Goal: Transaction & Acquisition: Purchase product/service

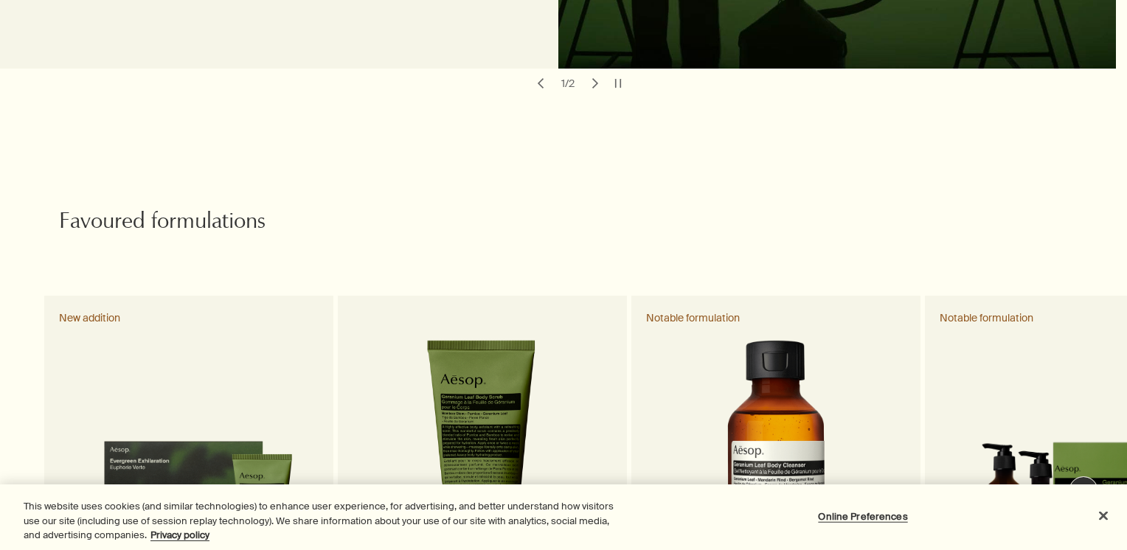
scroll to position [738, 0]
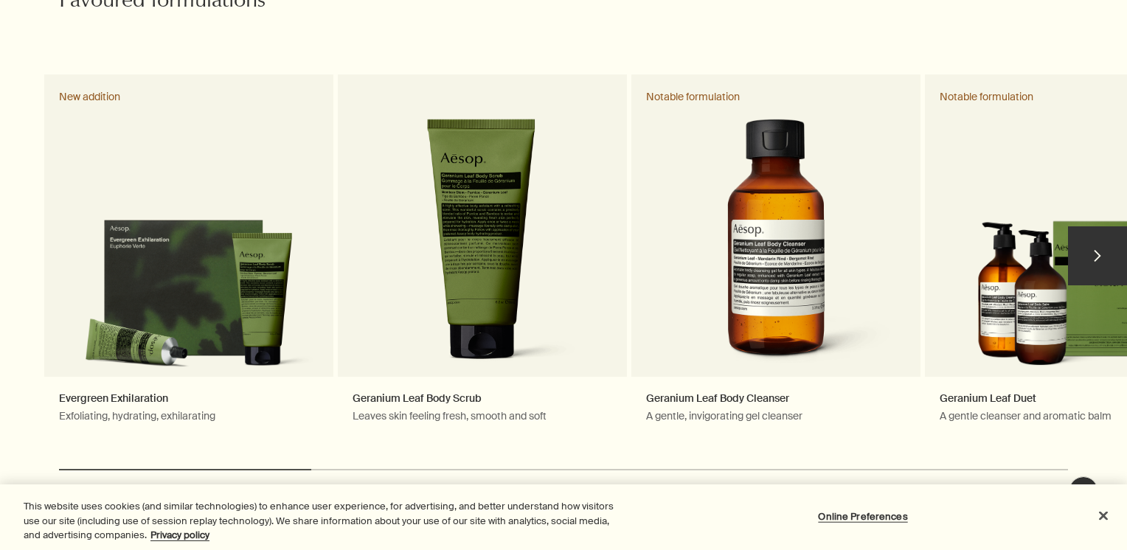
click at [1091, 243] on button "chevron" at bounding box center [1097, 255] width 59 height 59
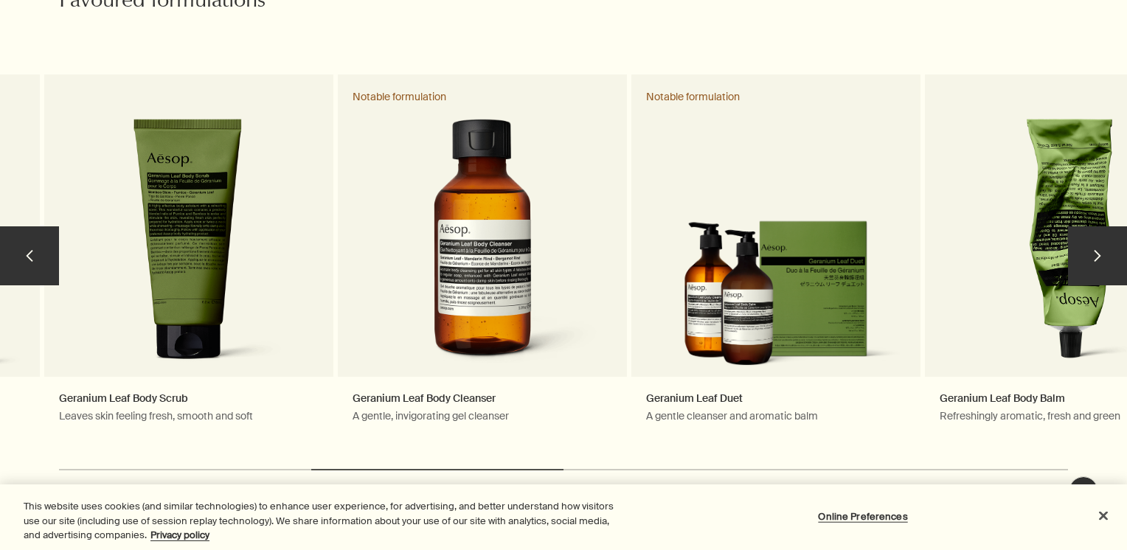
click at [1090, 243] on button "chevron" at bounding box center [1097, 255] width 59 height 59
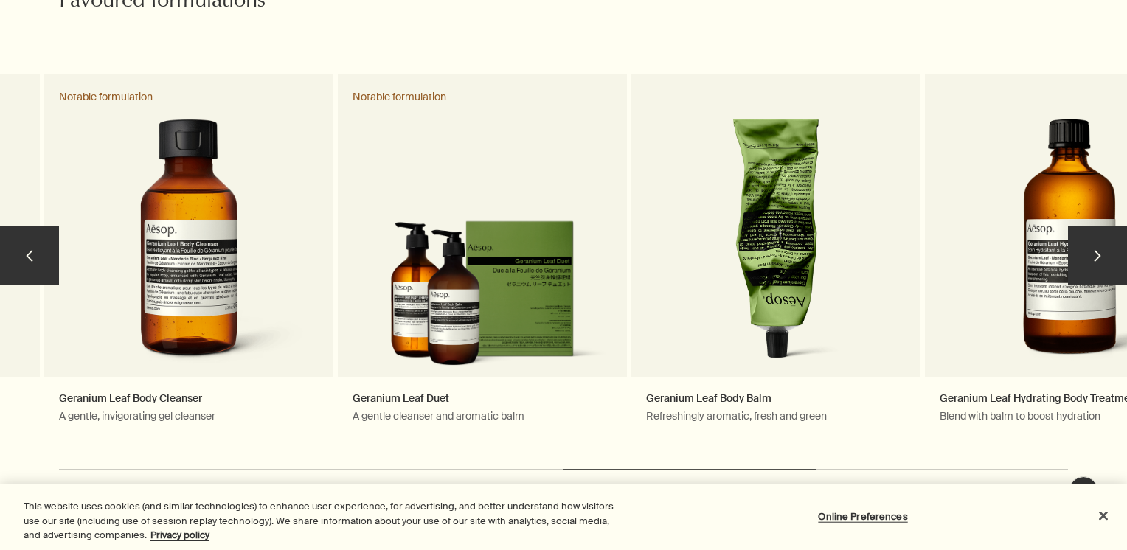
click at [1090, 243] on button "chevron" at bounding box center [1097, 255] width 59 height 59
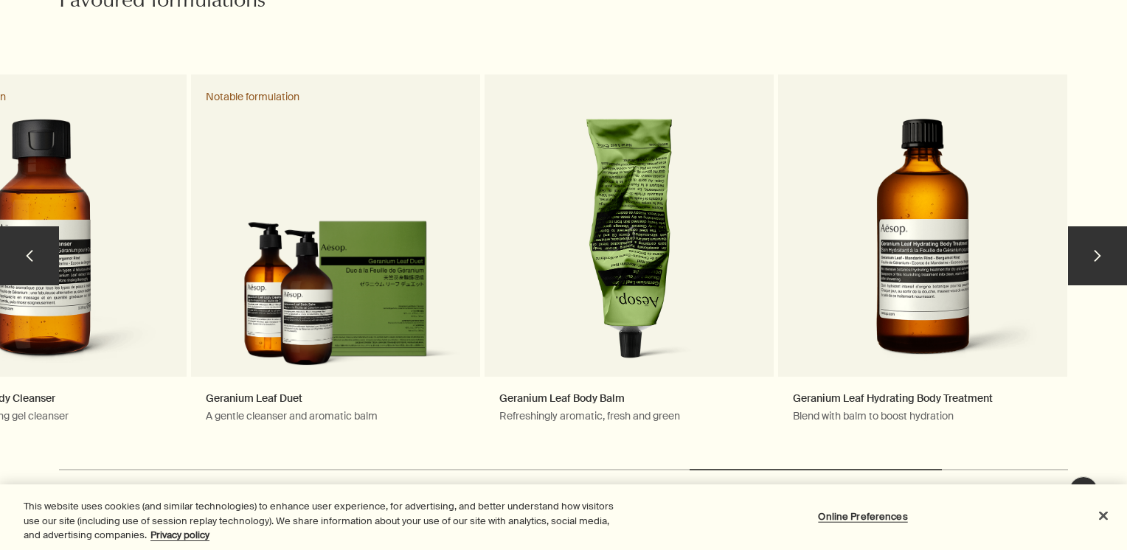
click at [1090, 243] on button "chevron" at bounding box center [1097, 255] width 59 height 59
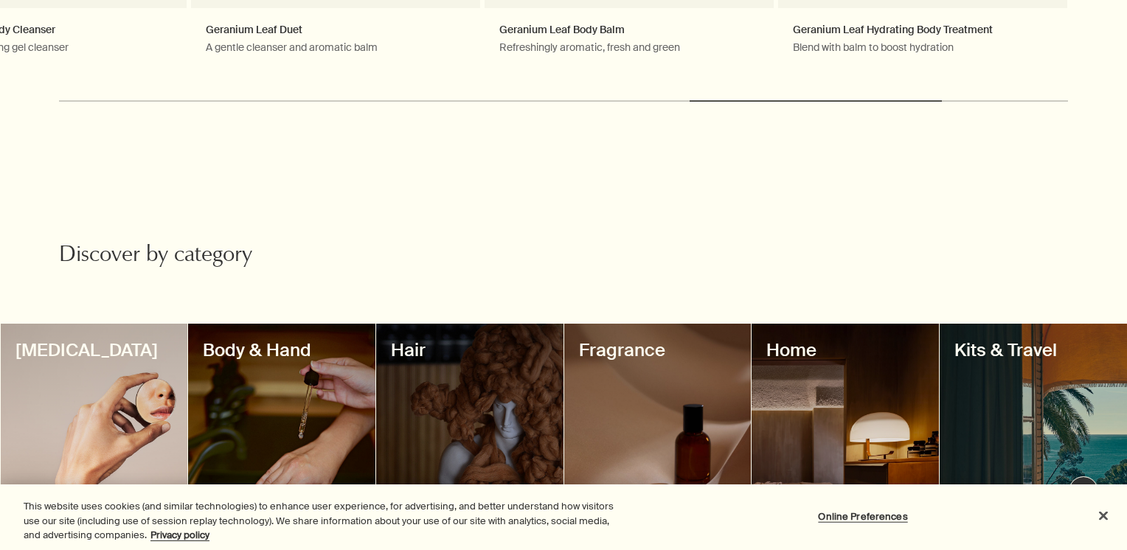
scroll to position [1180, 0]
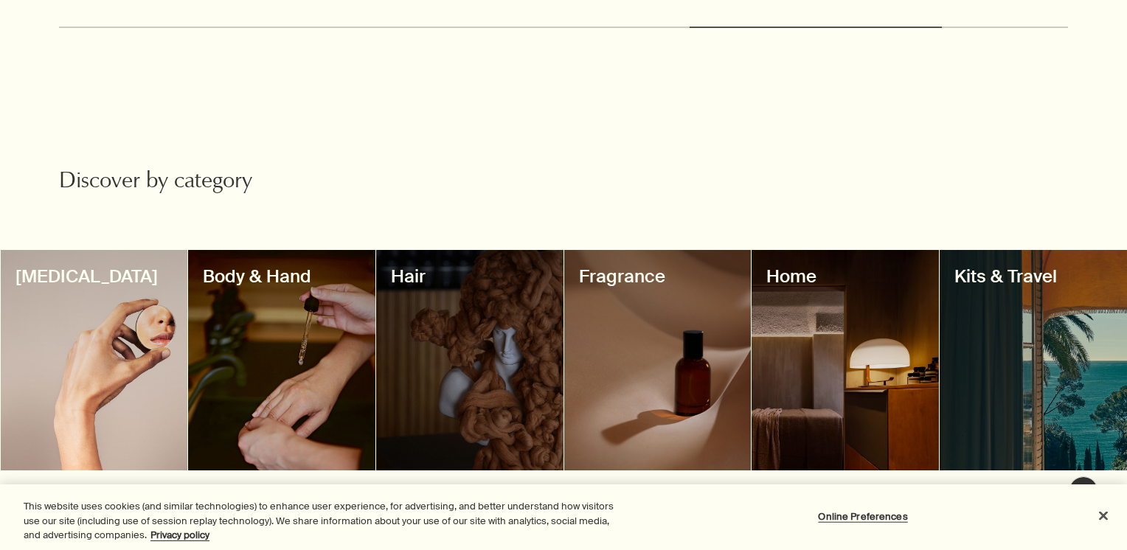
click at [131, 277] on div at bounding box center [94, 360] width 187 height 221
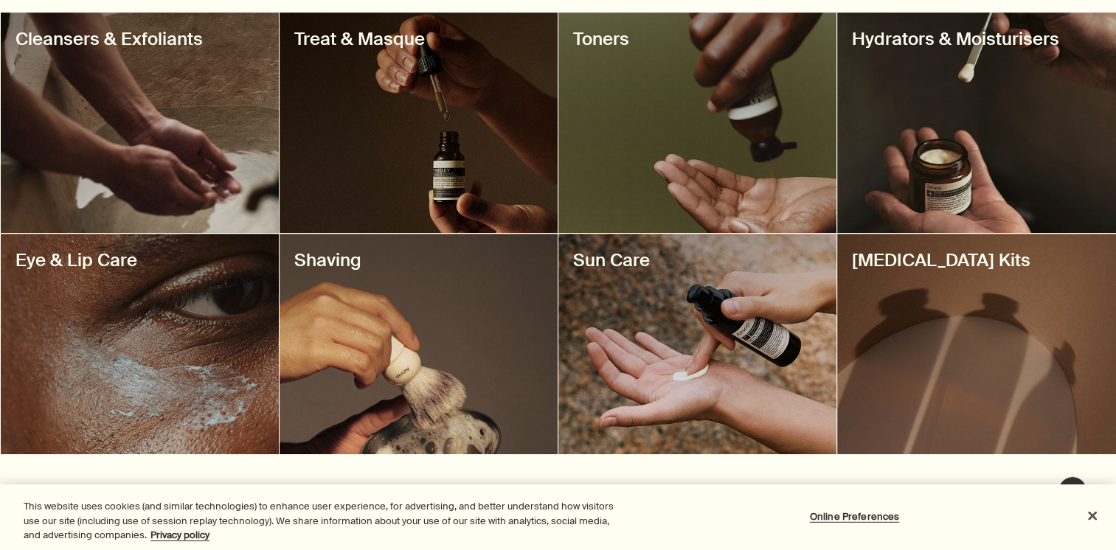
scroll to position [516, 0]
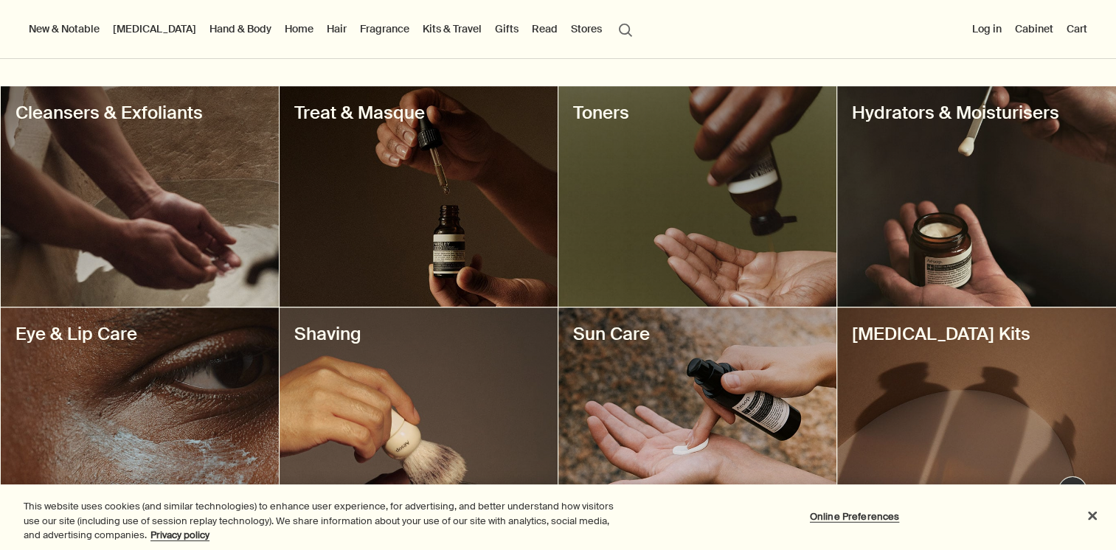
click at [370, 266] on div at bounding box center [419, 196] width 278 height 221
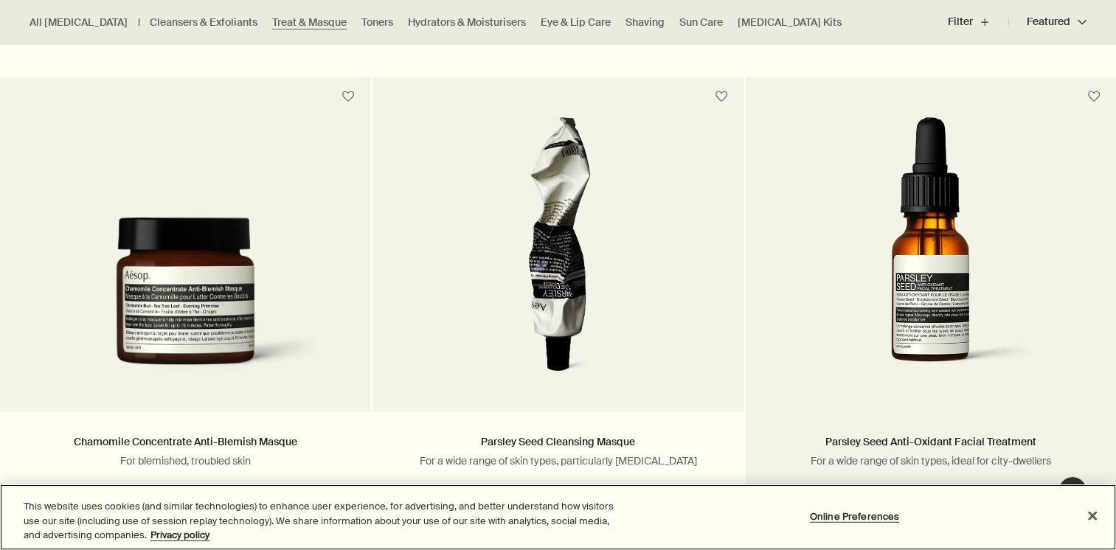
scroll to position [1549, 0]
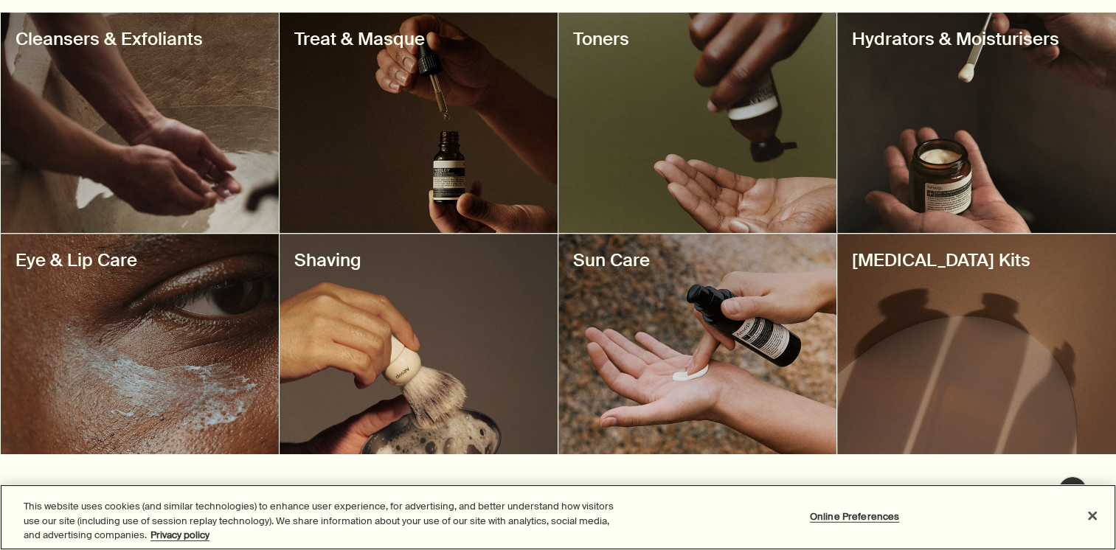
scroll to position [516, 0]
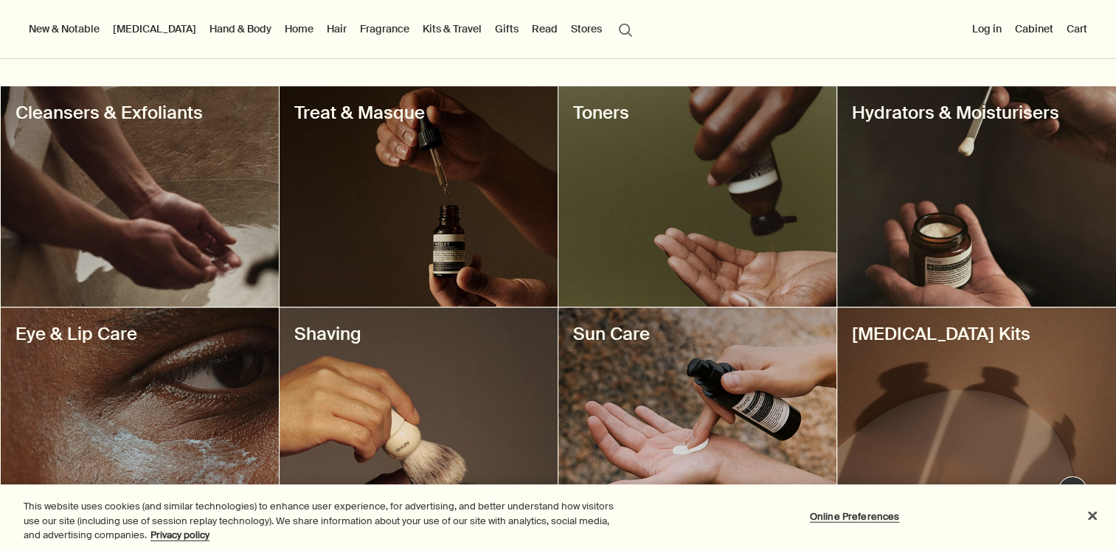
click at [366, 385] on div at bounding box center [419, 418] width 278 height 221
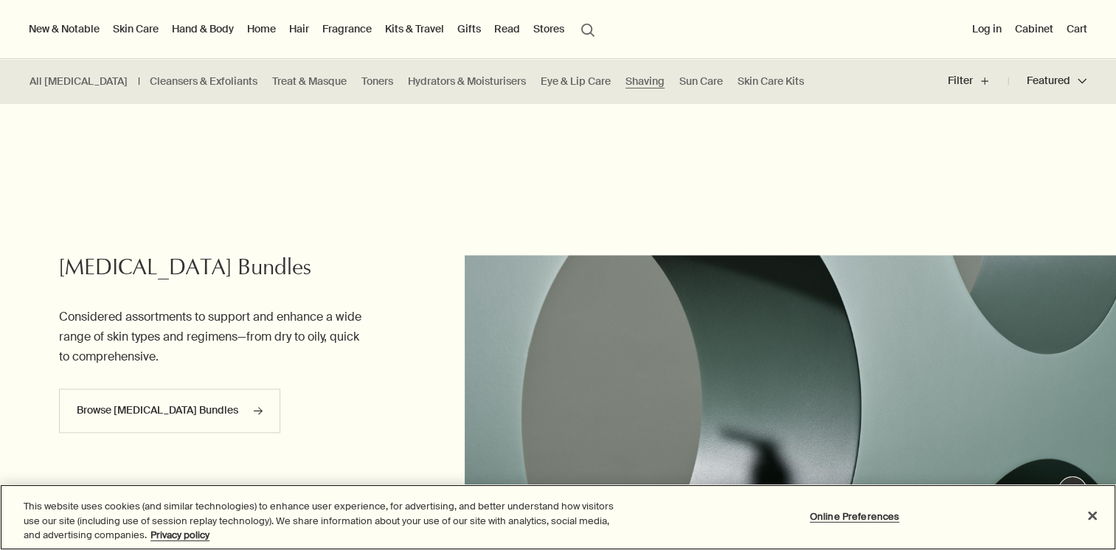
scroll to position [1549, 0]
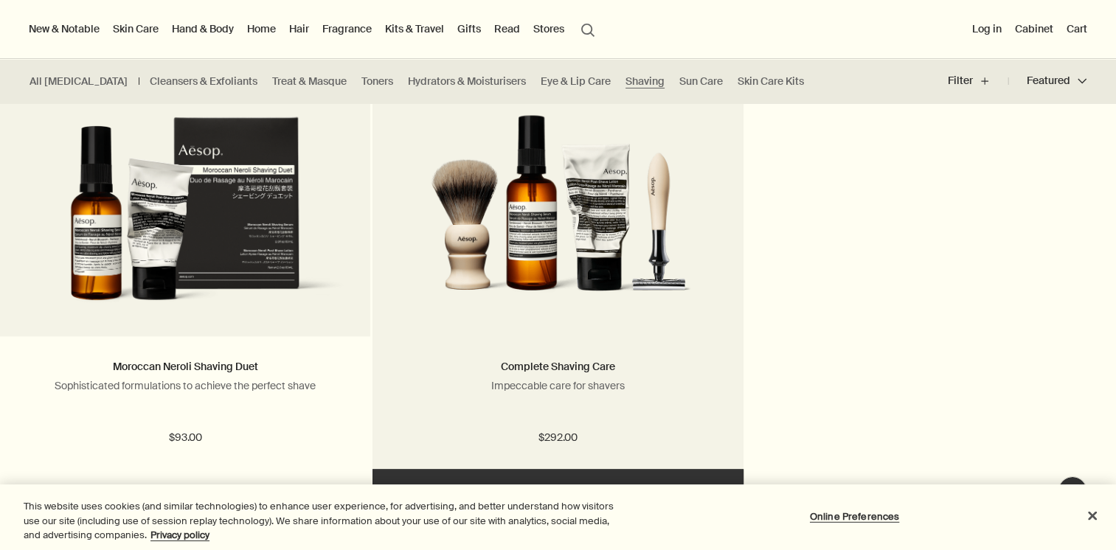
click at [559, 285] on img at bounding box center [558, 178] width 268 height 273
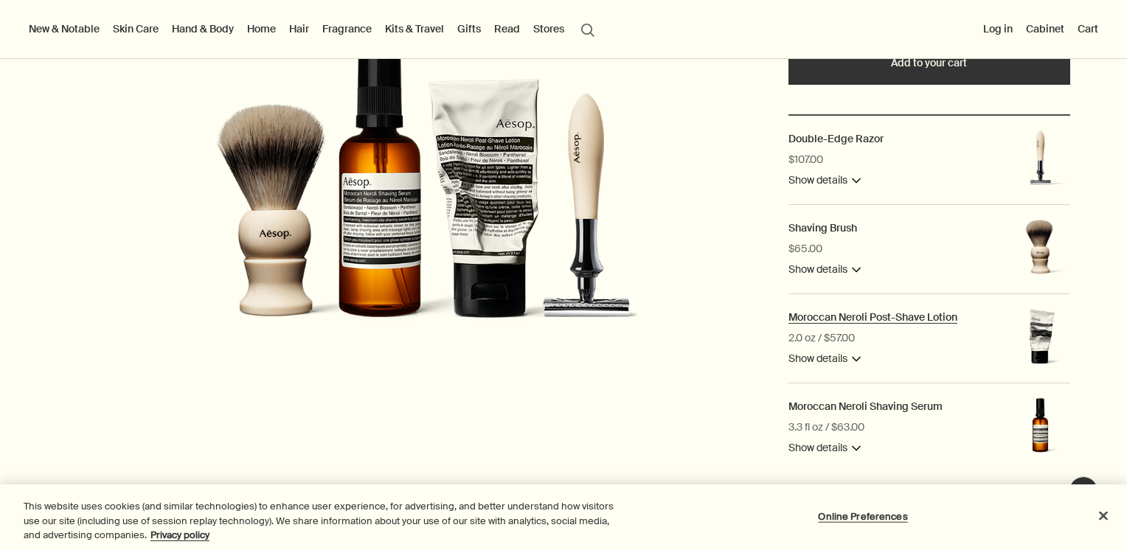
click at [865, 322] on h2 "Moroccan Neroli Post-Shave Lotion" at bounding box center [873, 317] width 169 height 13
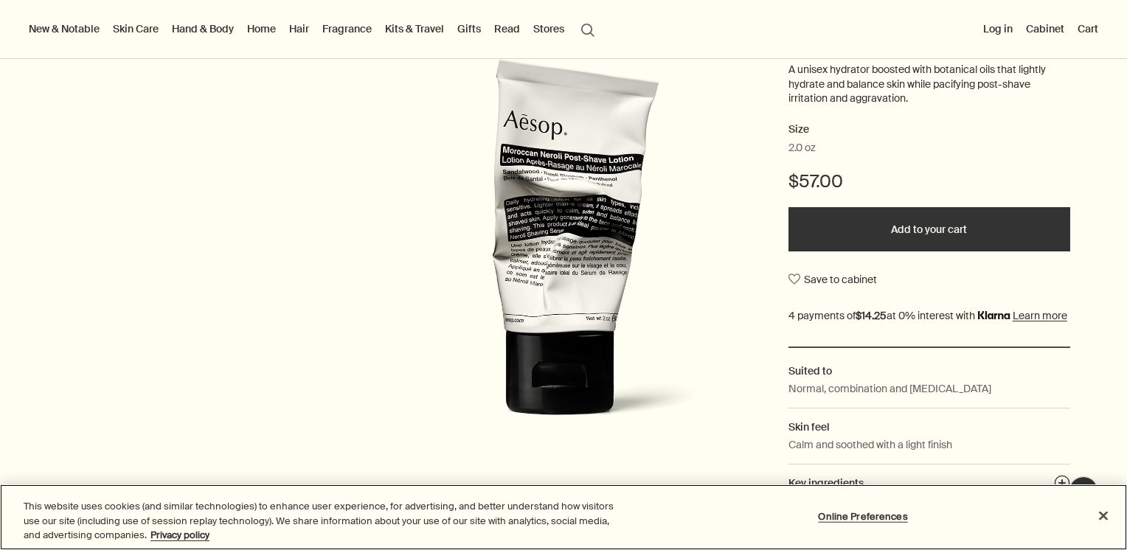
scroll to position [369, 0]
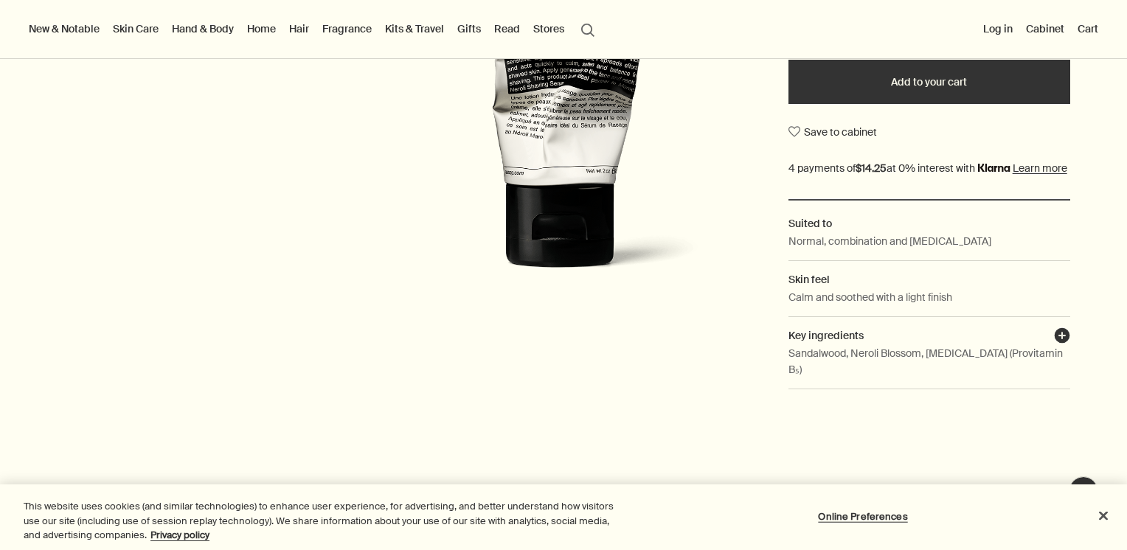
click at [1054, 348] on button "plusAndCloseWithCircle" at bounding box center [1062, 338] width 16 height 21
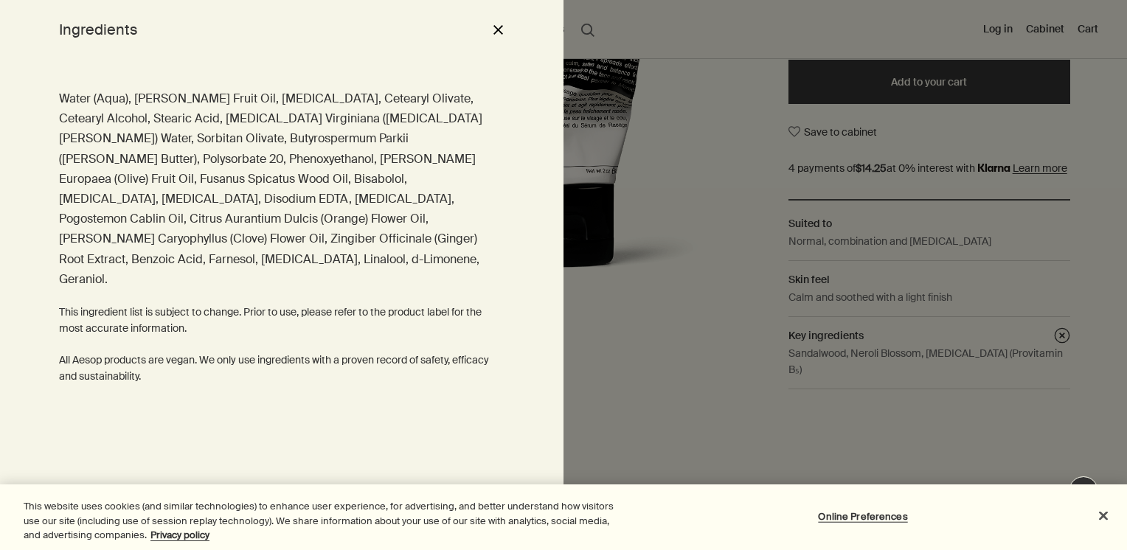
click at [1021, 384] on div at bounding box center [563, 275] width 1127 height 550
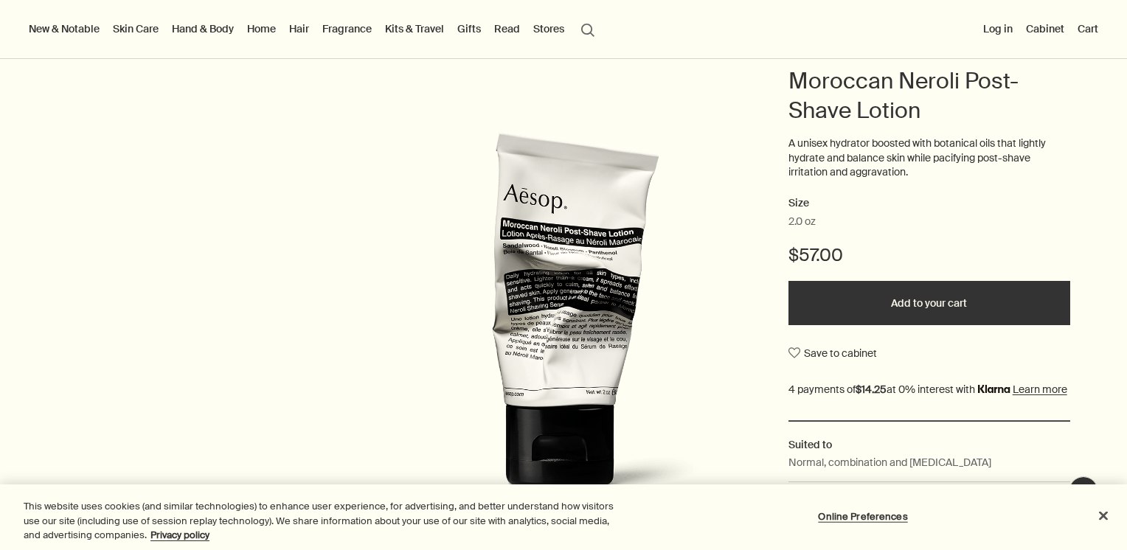
scroll to position [443, 0]
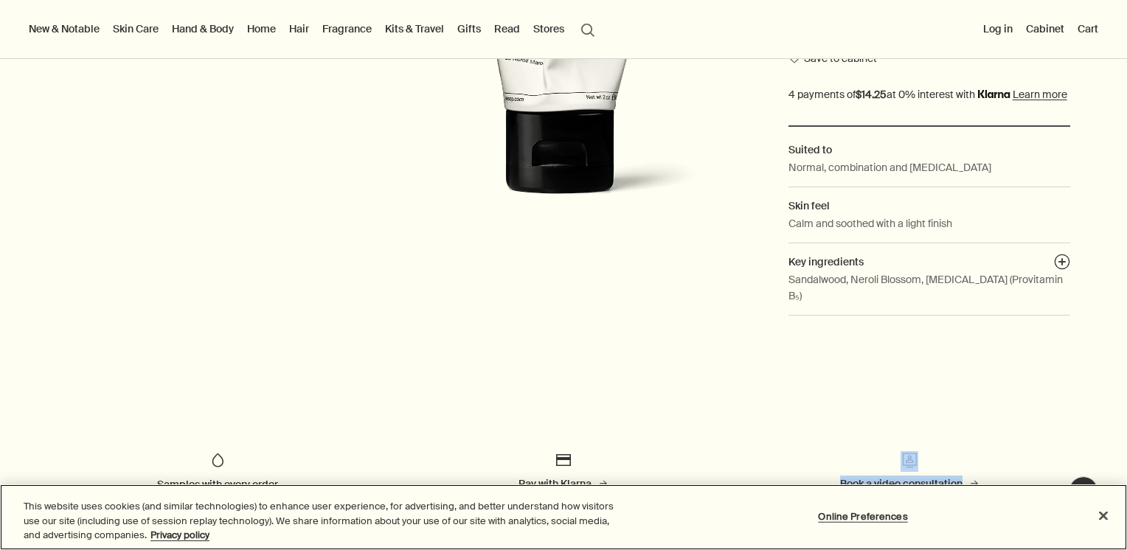
click at [481, 550] on html "Skip to main content Standard delivery is complimentary on orders over $51. Enj…" at bounding box center [563, 275] width 1127 height 550
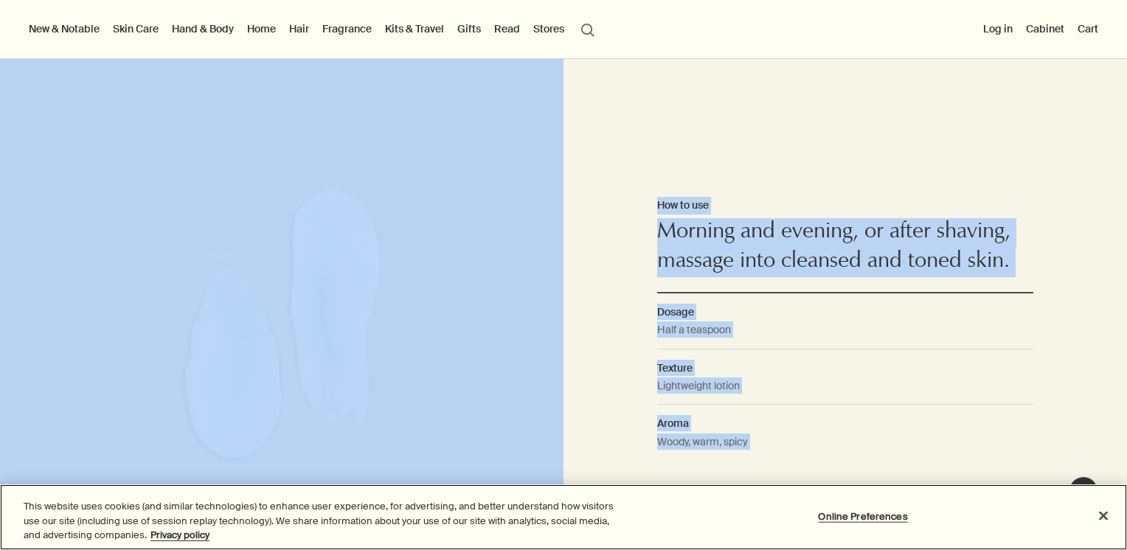
scroll to position [1254, 0]
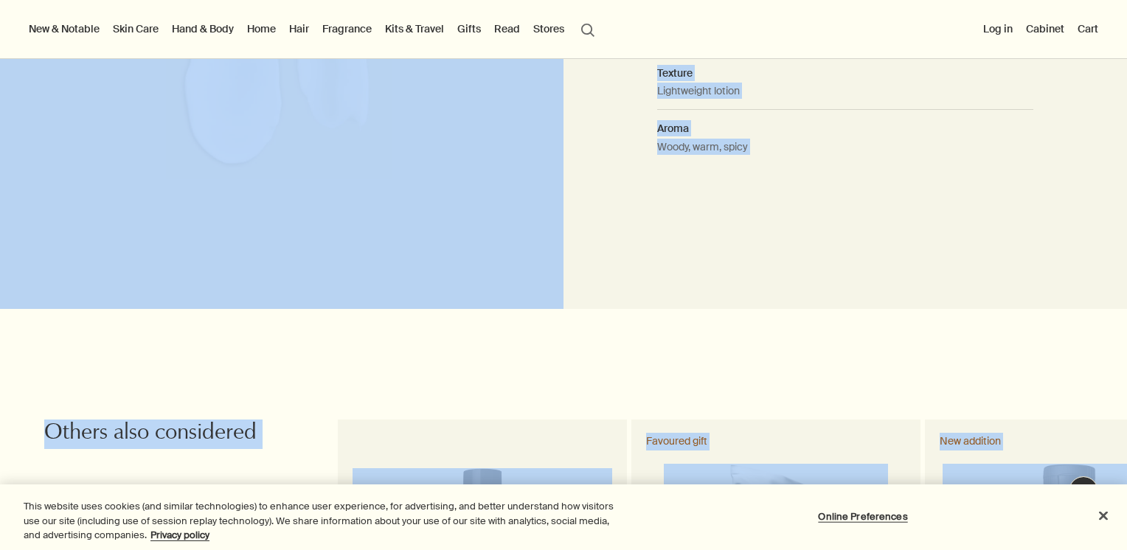
click at [770, 281] on div "How to use Morning and evening, or after shaving, massage into cleansed and ton…" at bounding box center [846, 34] width 564 height 550
drag, startPoint x: 767, startPoint y: 281, endPoint x: 764, endPoint y: 305, distance: 23.7
click at [765, 281] on div "How to use Morning and evening, or after shaving, massage into cleansed and ton…" at bounding box center [846, 34] width 564 height 550
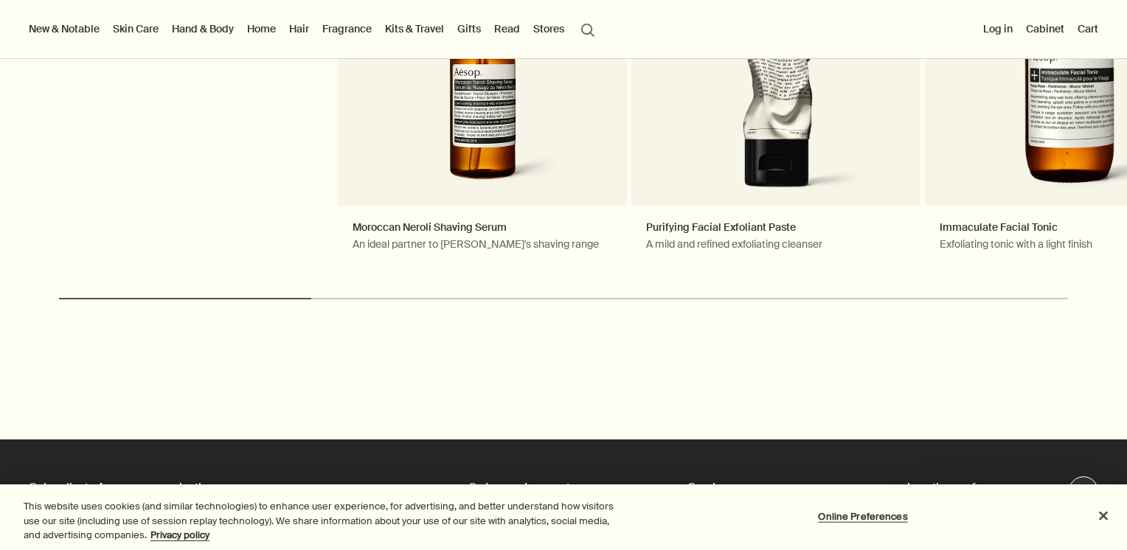
scroll to position [0, 0]
